Goal: Navigation & Orientation: Find specific page/section

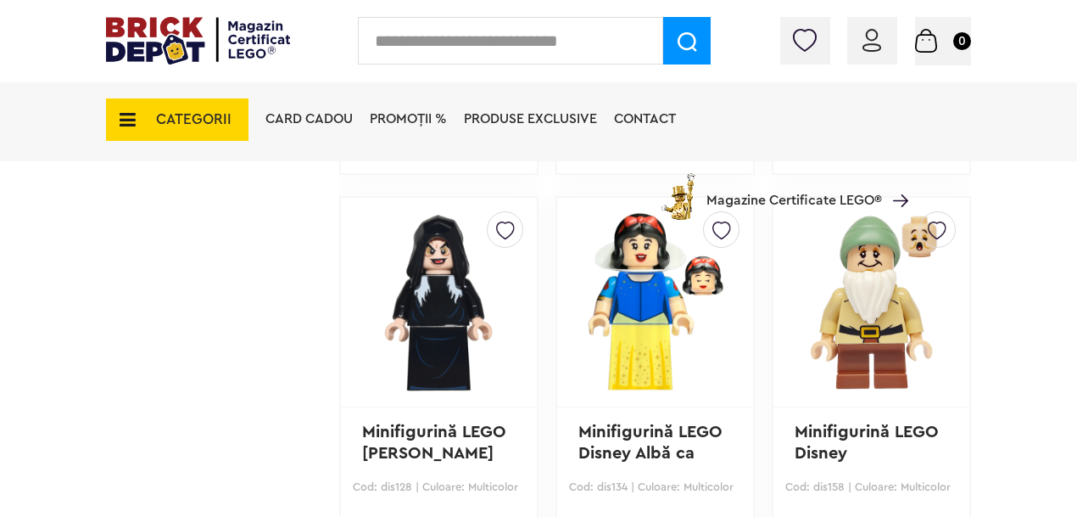
scroll to position [1579, 0]
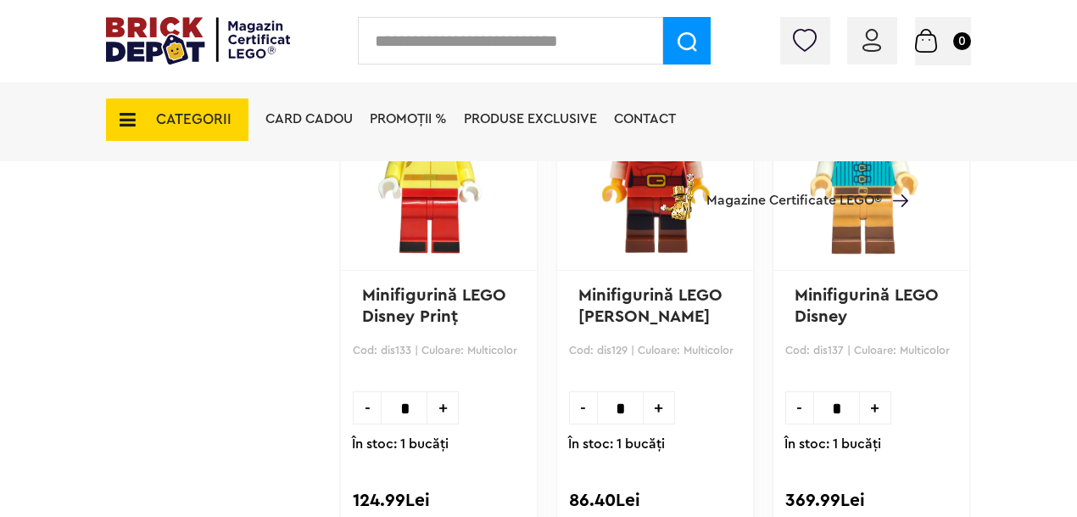
click at [196, 123] on span "CATEGORII" at bounding box center [194, 119] width 76 height 14
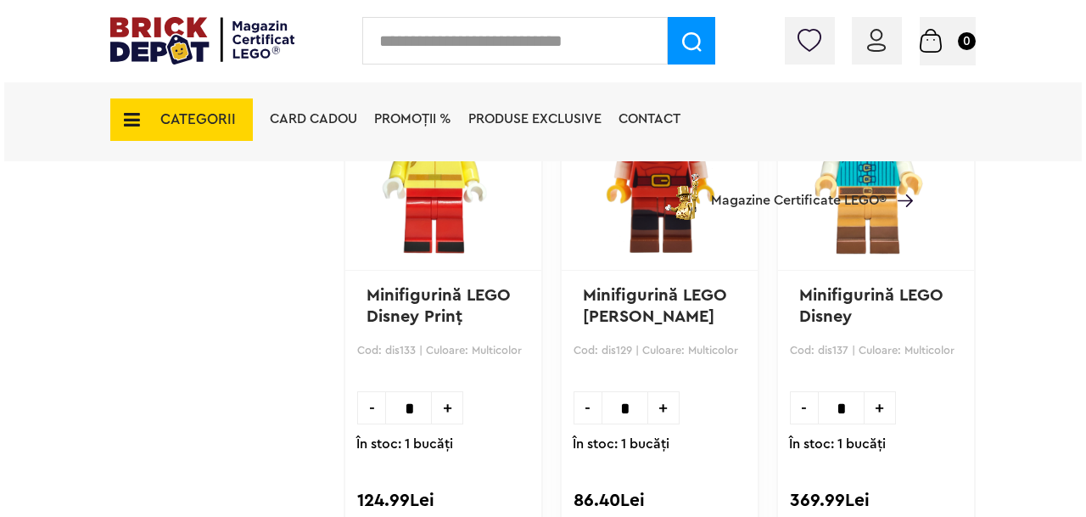
scroll to position [2738, 0]
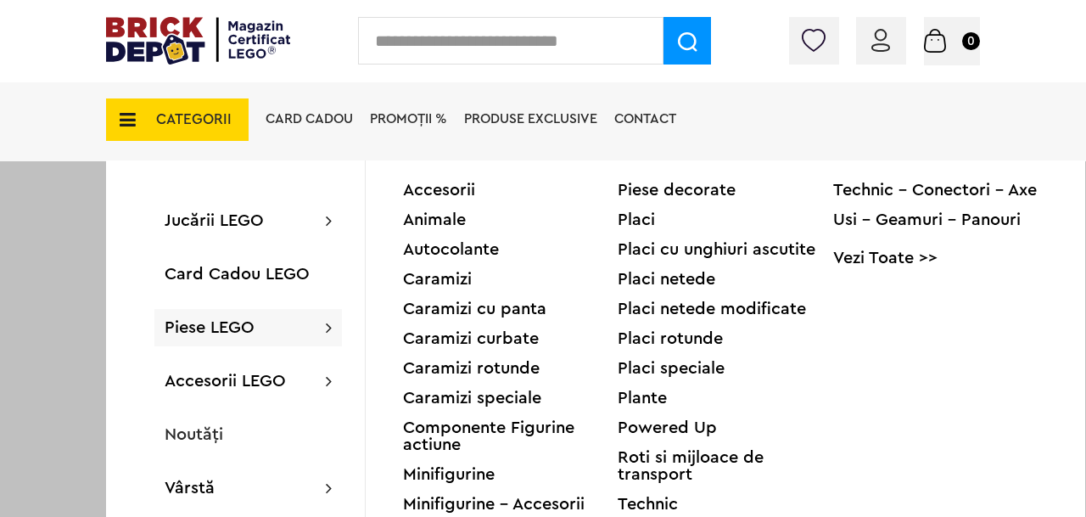
click at [466, 174] on div "Accesorii Animale Autocolante Caramizi Caramizi cu panta Caramizi curbate Caram…" at bounding box center [725, 438] width 719 height 556
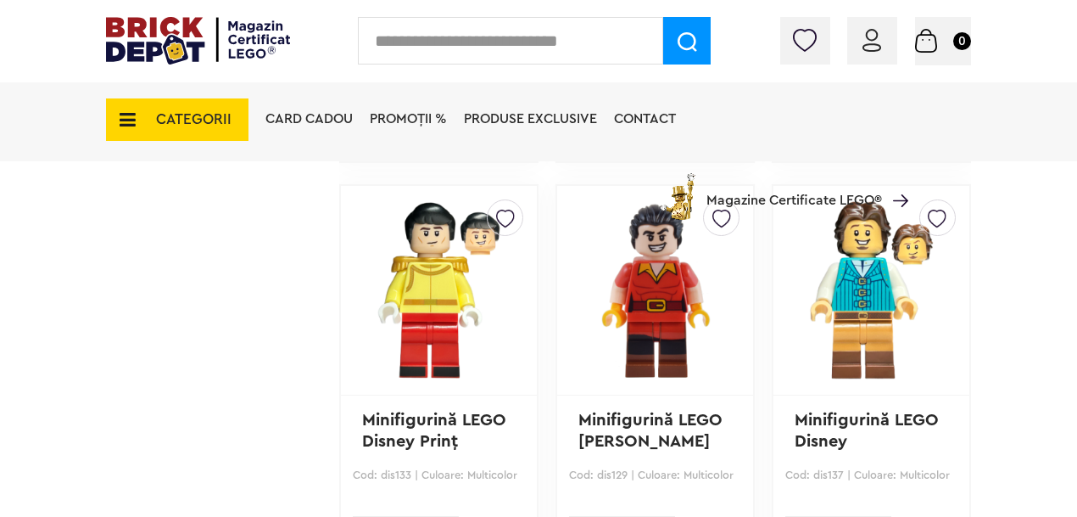
click at [232, 135] on span "CATEGORII" at bounding box center [177, 119] width 143 height 42
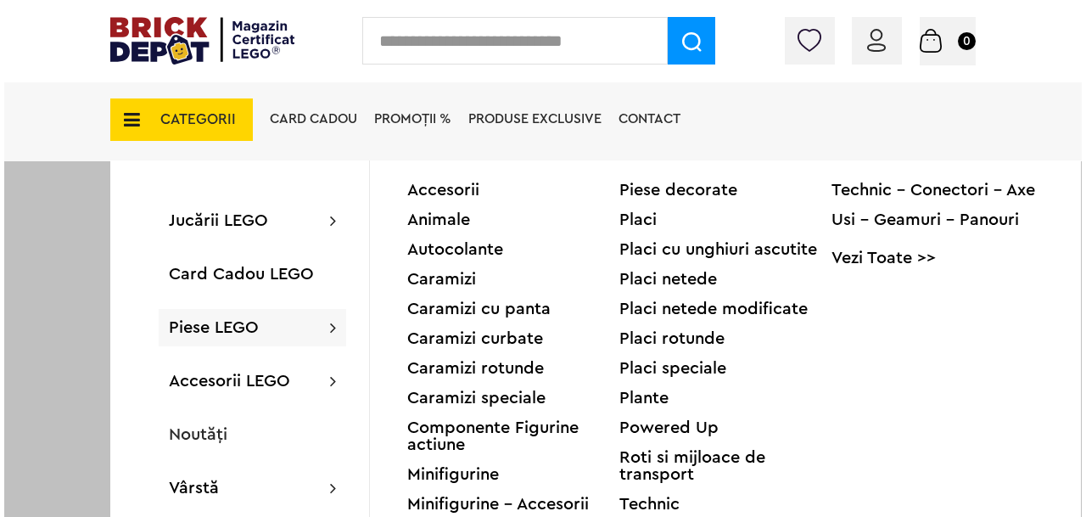
scroll to position [2613, 0]
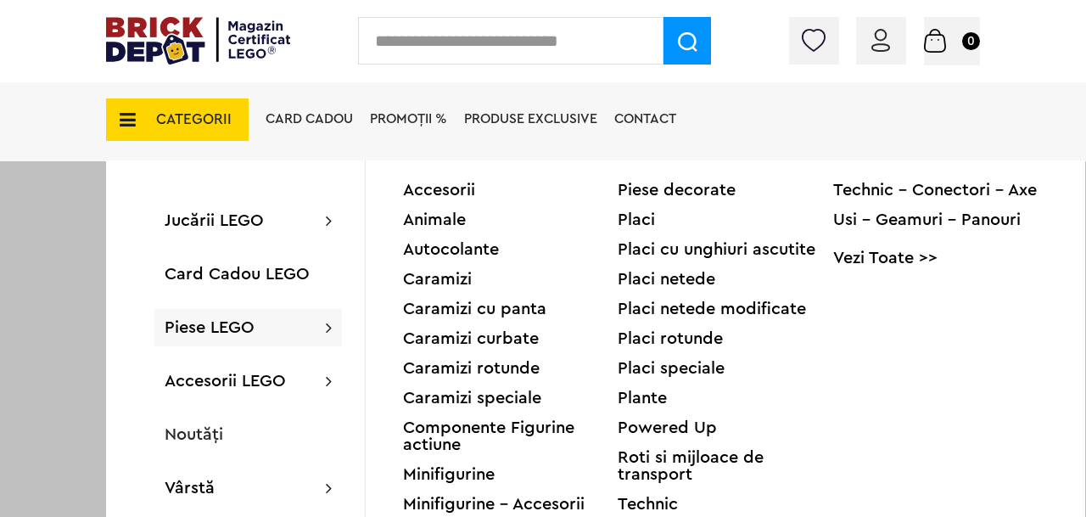
click at [443, 193] on div "Accesorii" at bounding box center [510, 190] width 215 height 17
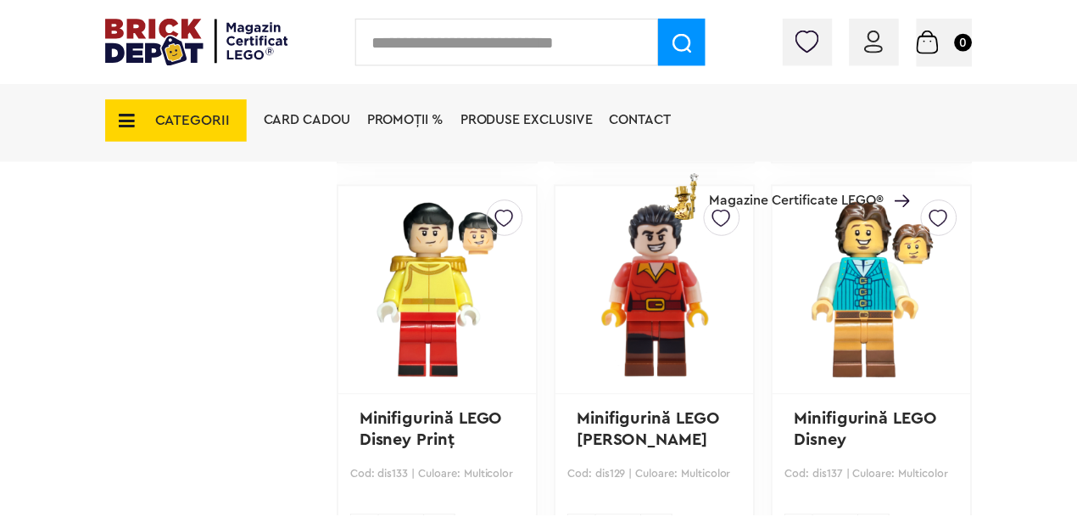
scroll to position [2611, 0]
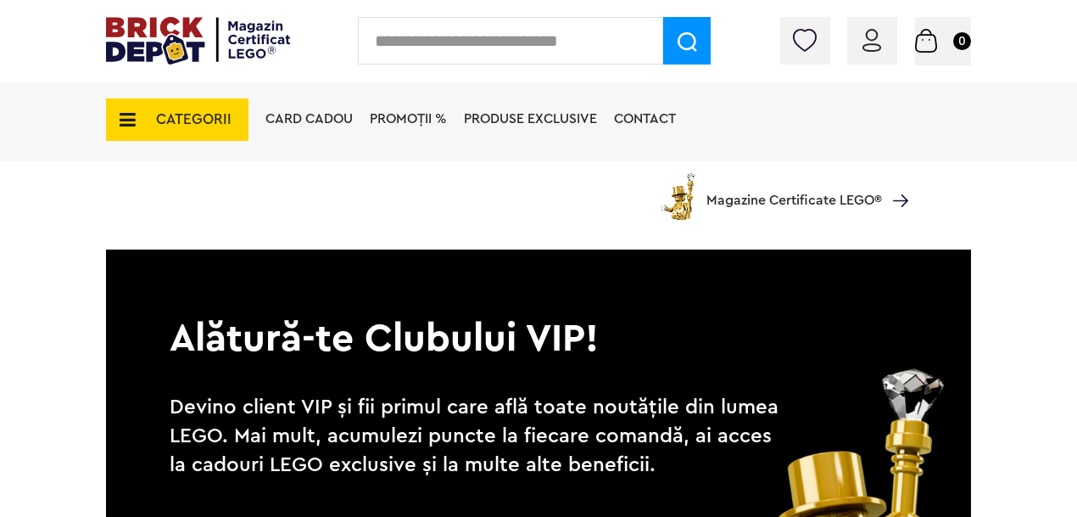
click at [215, 134] on span "CATEGORII" at bounding box center [177, 119] width 143 height 42
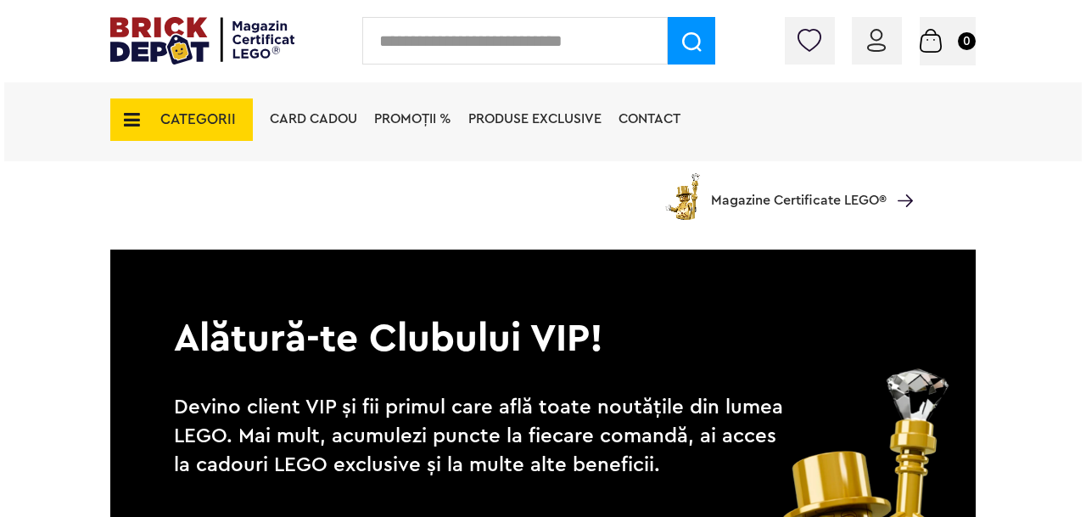
scroll to position [5544, 0]
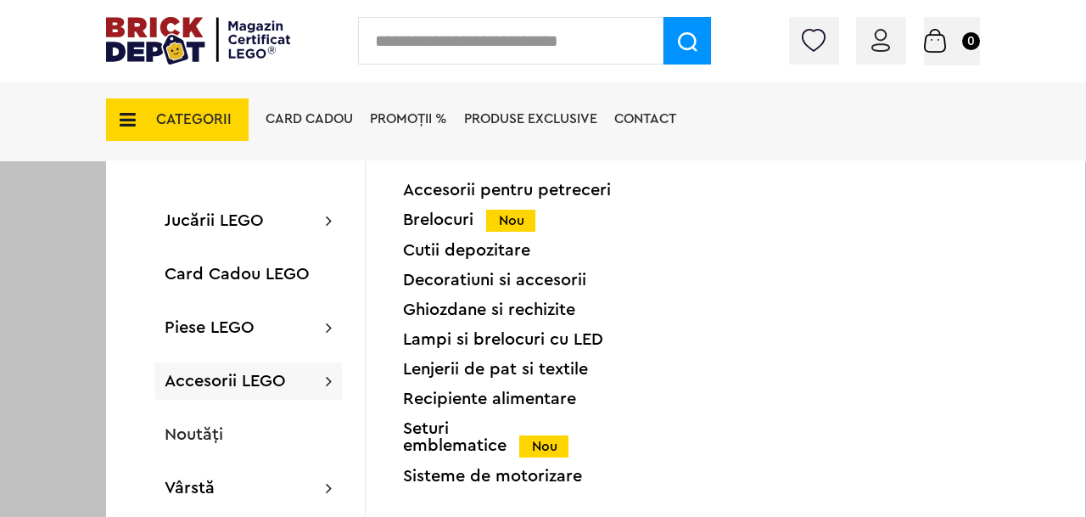
click at [490, 441] on div "Seturi emblematice Nou" at bounding box center [510, 437] width 215 height 35
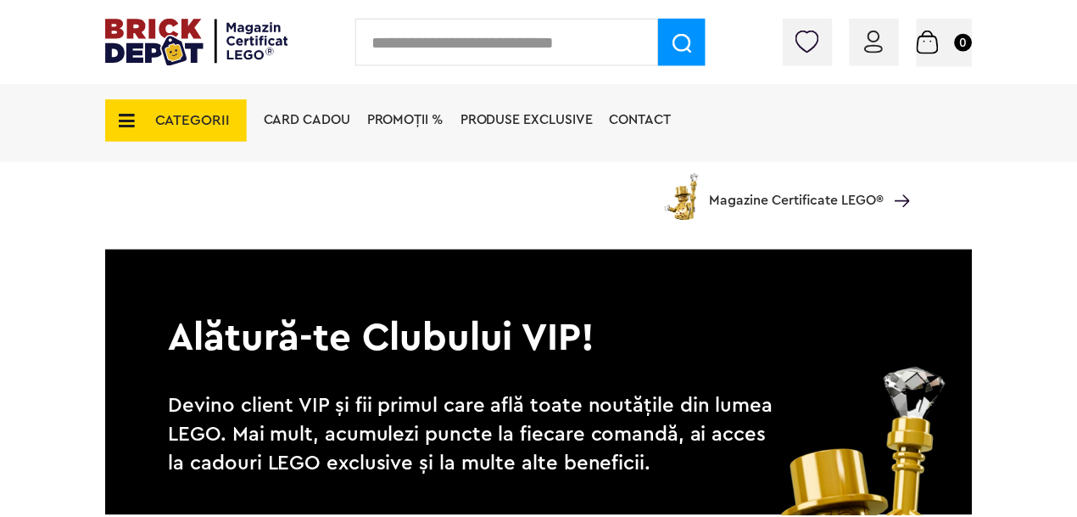
scroll to position [5542, 0]
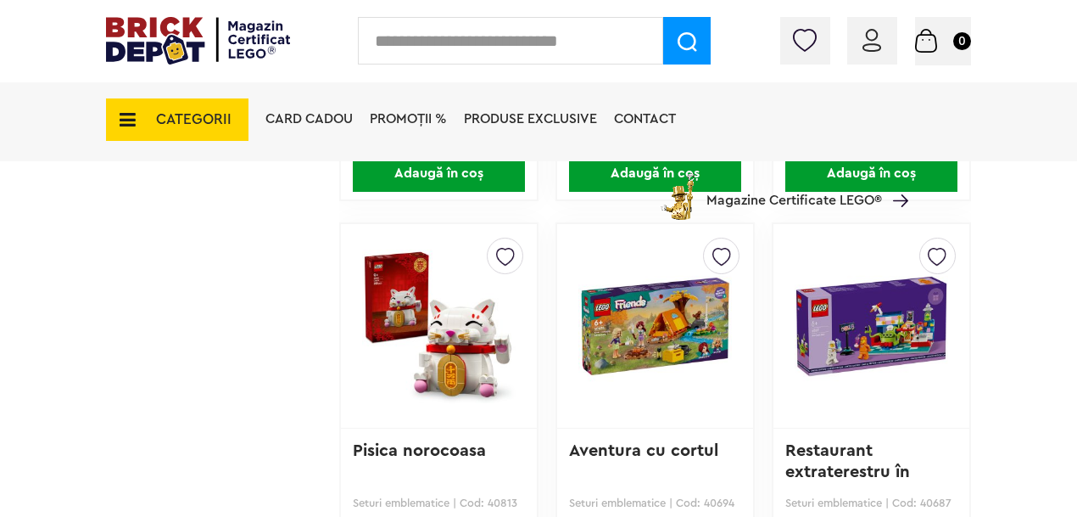
scroll to position [2822, 0]
